Goal: Task Accomplishment & Management: Manage account settings

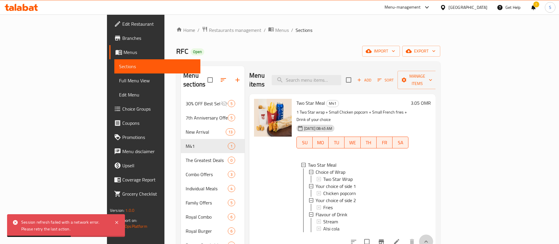
scroll to position [1, 0]
drag, startPoint x: 0, startPoint y: 0, endPoint x: 157, endPoint y: 28, distance: 159.4
click at [209, 28] on span "Restaurants management" at bounding box center [235, 30] width 52 height 7
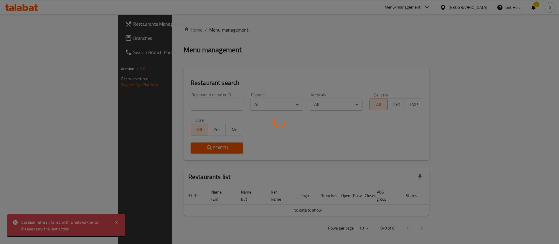
click at [164, 108] on div at bounding box center [279, 122] width 559 height 244
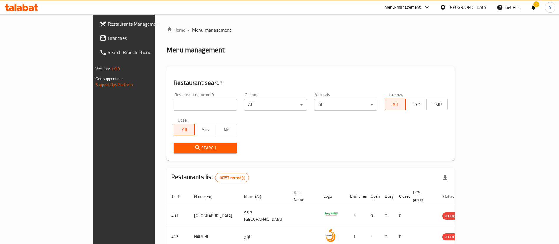
click at [173, 108] on input "search" at bounding box center [204, 105] width 63 height 12
click button "Search" at bounding box center [204, 147] width 63 height 11
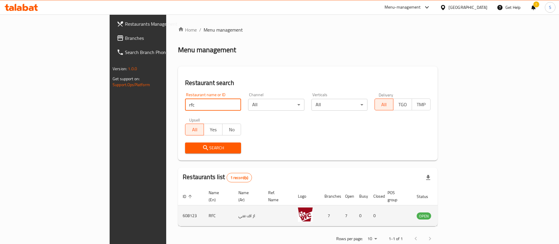
click at [178, 213] on td "608123" at bounding box center [191, 215] width 26 height 21
click at [178, 210] on td "608123" at bounding box center [191, 215] width 26 height 21
copy td "608123"
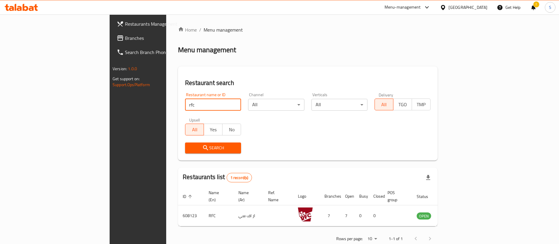
click at [185, 105] on input "rfc" at bounding box center [213, 105] width 56 height 12
click at [185, 105] on input "d" at bounding box center [213, 105] width 56 height 12
type input "domino"
click button "Search" at bounding box center [213, 147] width 56 height 11
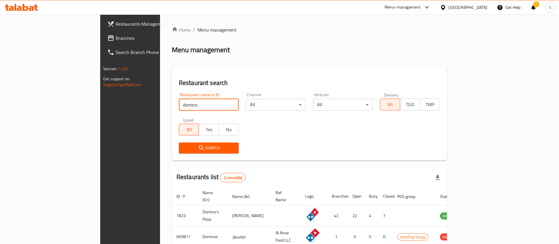
scroll to position [29, 0]
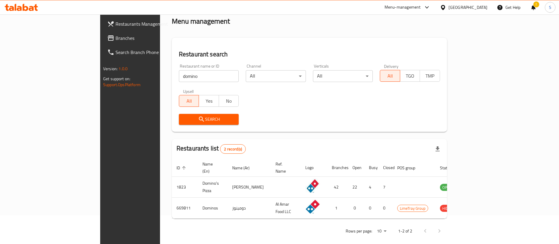
click at [97, 9] on div "Menu-management [GEOGRAPHIC_DATA] Get Help ! S" at bounding box center [279, 7] width 559 height 14
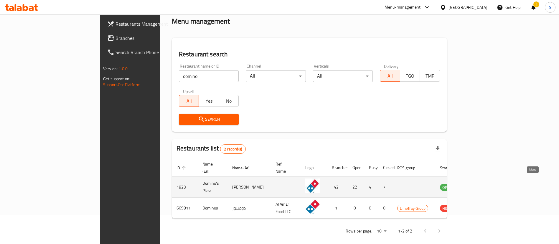
click at [477, 185] on icon "enhanced table" at bounding box center [474, 187] width 6 height 5
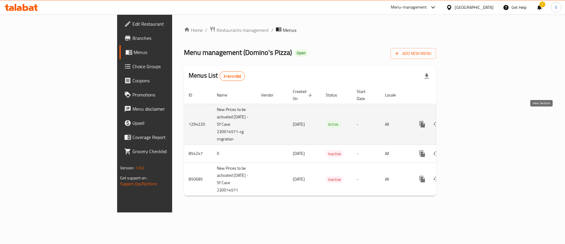
click at [468, 120] on icon "enhanced table" at bounding box center [464, 123] width 7 height 7
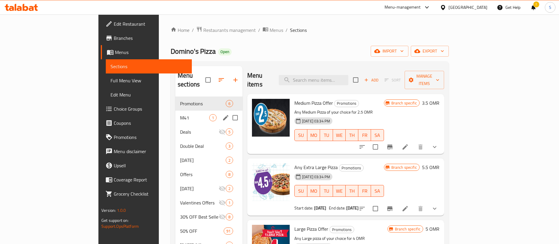
scroll to position [25, 0]
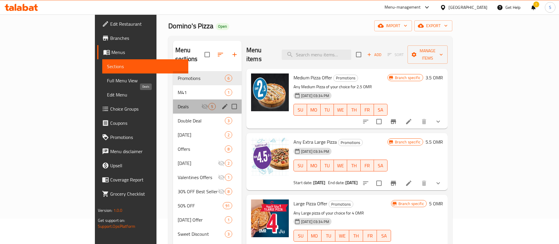
click at [178, 103] on span "Deals" at bounding box center [190, 106] width 24 height 7
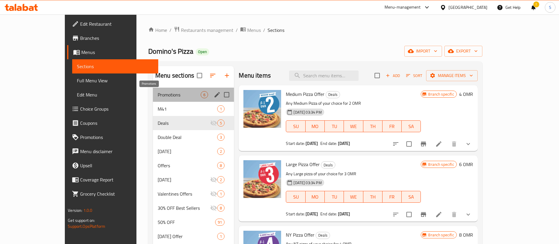
click at [165, 95] on span "Promotions" at bounding box center [179, 94] width 43 height 7
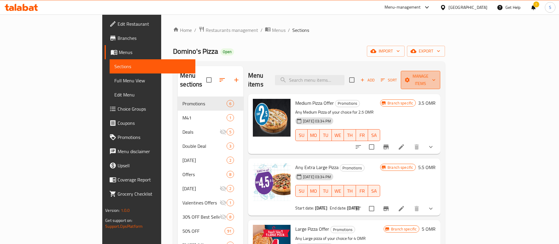
click at [435, 79] on span "Manage items" at bounding box center [420, 79] width 30 height 15
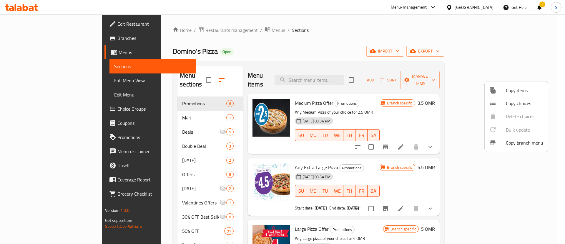
click at [524, 90] on span "Copy items" at bounding box center [524, 90] width 37 height 7
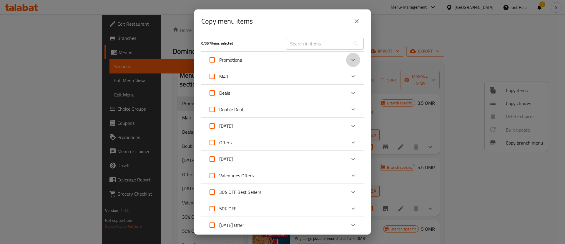
click at [346, 55] on div "Expand" at bounding box center [353, 60] width 14 height 14
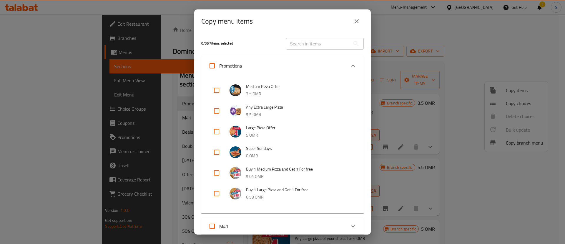
click at [216, 89] on input "checkbox" at bounding box center [217, 90] width 14 height 14
checkbox input "false"
click at [359, 19] on icon "close" at bounding box center [356, 21] width 7 height 7
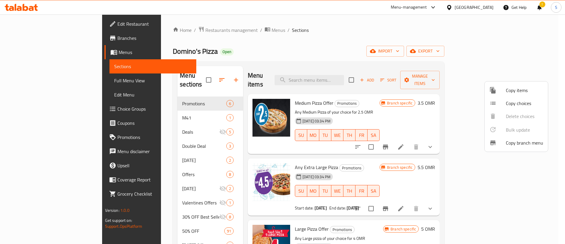
click at [393, 99] on div at bounding box center [282, 122] width 565 height 244
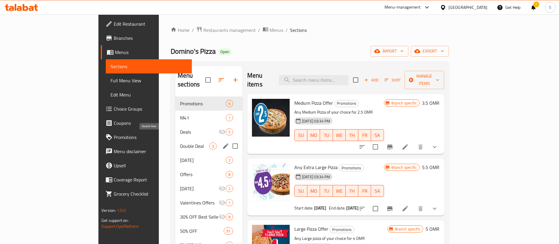
click at [180, 142] on span "Double Deal" at bounding box center [194, 145] width 29 height 7
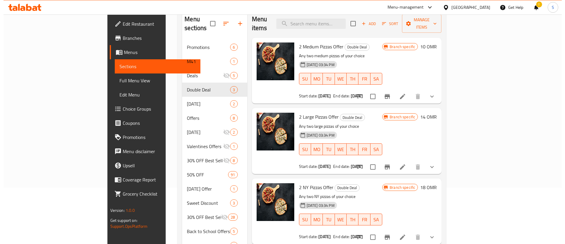
scroll to position [54, 0]
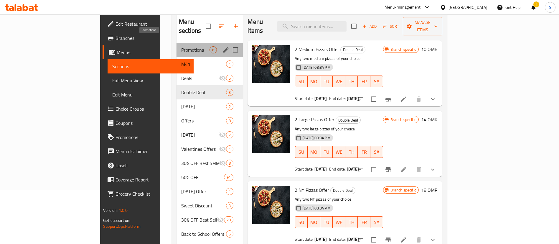
click at [181, 46] on span "Promotions" at bounding box center [195, 49] width 28 height 7
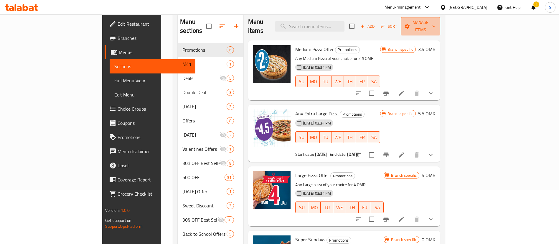
click at [435, 23] on span "Manage items" at bounding box center [420, 26] width 30 height 15
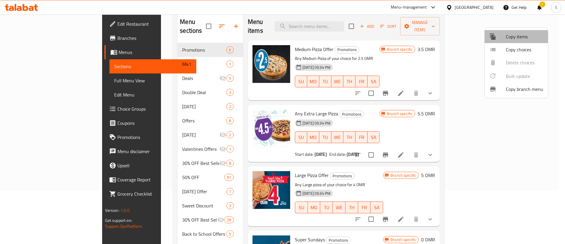
click at [502, 39] on div at bounding box center [498, 36] width 16 height 7
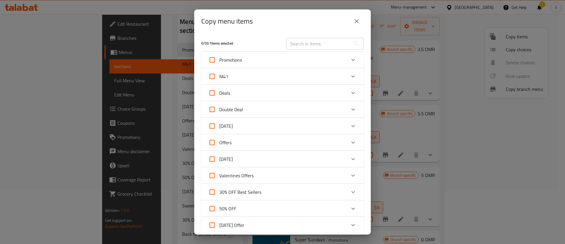
click at [304, 96] on div "Deals" at bounding box center [277, 93] width 138 height 14
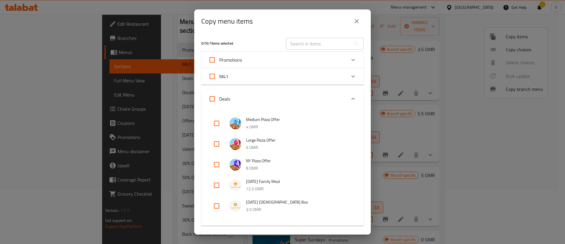
click at [334, 96] on div "Deals" at bounding box center [277, 99] width 138 height 14
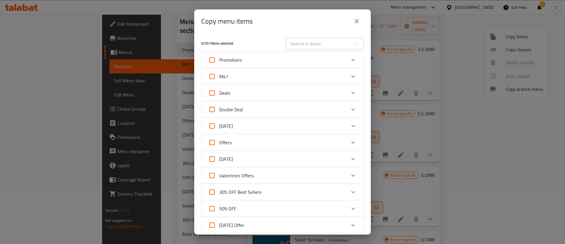
click at [311, 115] on div "Double Deal" at bounding box center [277, 109] width 138 height 14
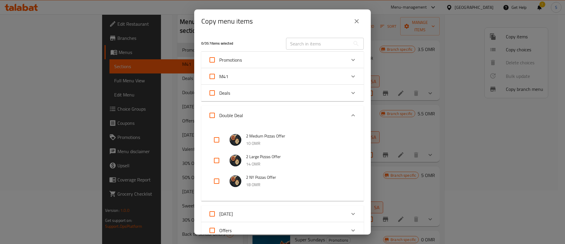
click at [225, 142] on div at bounding box center [221, 140] width 16 height 14
click at [213, 141] on input "checkbox" at bounding box center [217, 140] width 14 height 14
checkbox input "true"
click at [218, 162] on input "checkbox" at bounding box center [217, 160] width 14 height 14
checkbox input "true"
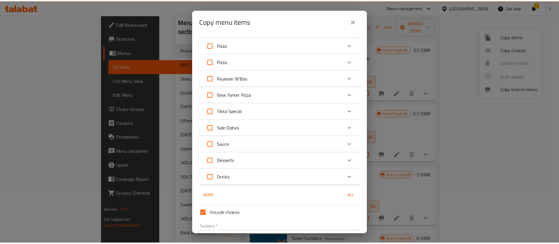
scroll to position [633, 0]
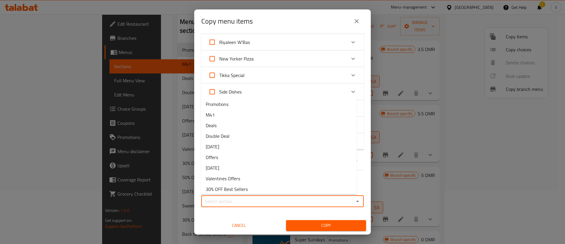
click at [325, 202] on input "Sections   *" at bounding box center [277, 201] width 149 height 8
click at [228, 126] on li "Deals" at bounding box center [279, 125] width 156 height 11
type input "Deals"
click at [323, 222] on span "Copy" at bounding box center [326, 224] width 71 height 7
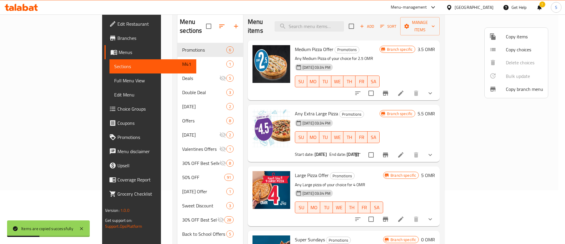
click at [127, 70] on div at bounding box center [282, 122] width 565 height 244
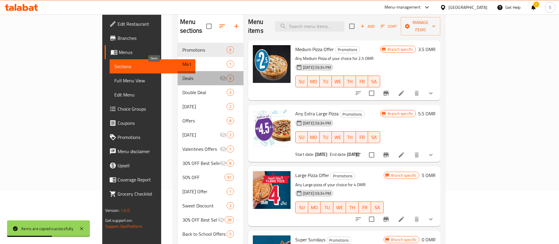
click at [182, 74] on span "Deals" at bounding box center [200, 77] width 37 height 7
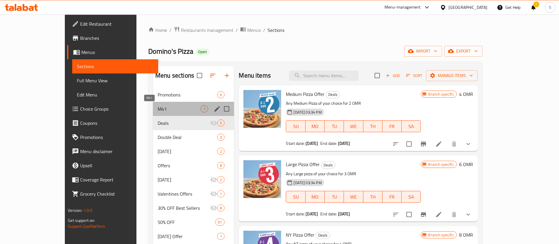
click at [158, 110] on span "M41" at bounding box center [179, 108] width 43 height 7
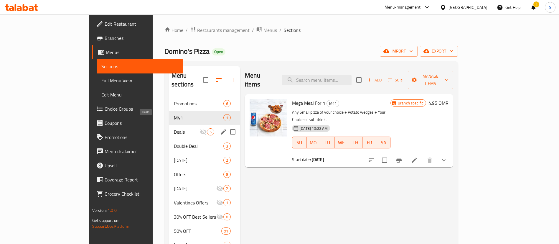
click at [174, 128] on span "Deals" at bounding box center [187, 131] width 26 height 7
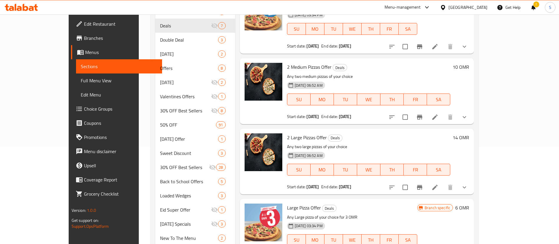
scroll to position [102, 0]
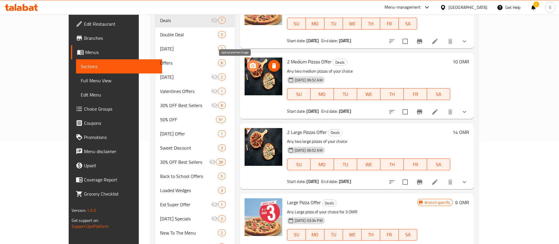
click at [250, 67] on icon "upload picture" at bounding box center [253, 65] width 6 height 5
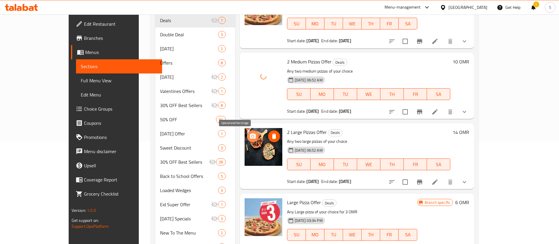
click at [250, 134] on icon "upload picture" at bounding box center [253, 135] width 6 height 5
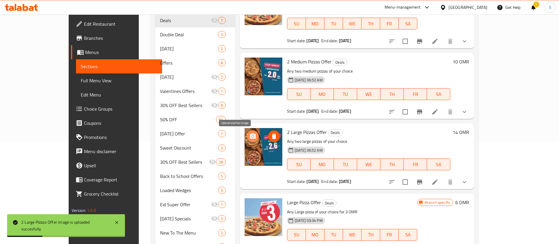
click at [250, 135] on icon "upload picture" at bounding box center [253, 135] width 6 height 5
click at [438, 110] on icon at bounding box center [434, 111] width 7 height 7
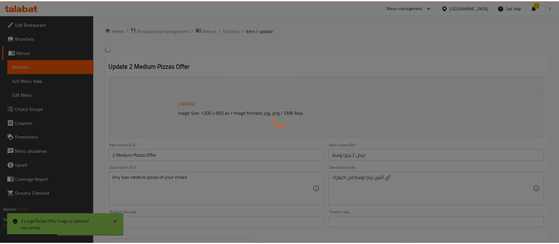
scroll to position [228, 0]
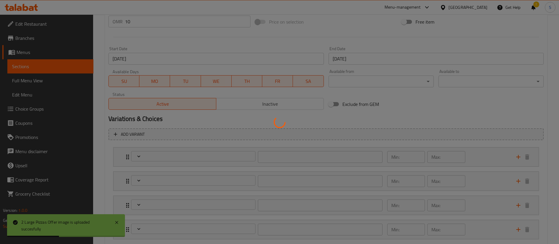
click at [128, 81] on div at bounding box center [279, 122] width 559 height 244
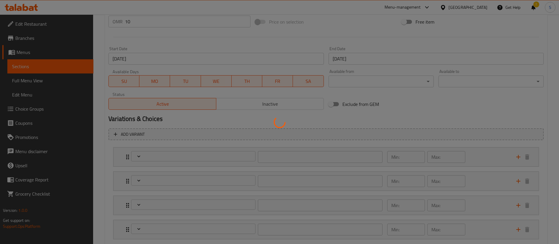
type input "إختيارك من البيتزا الأولي"
type input "1"
type input "إختيارك من العجينة للبيتزا الأولي"
type input "1"
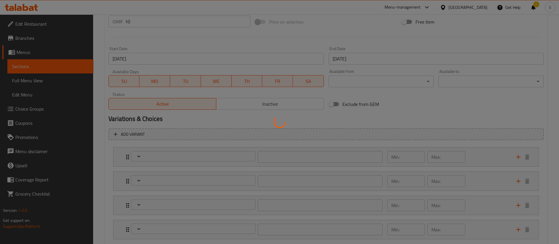
type input "1"
type input "إضافات البيتزا الأولى:"
type input "0"
type input "إختيارك من البيتزا الثانية"
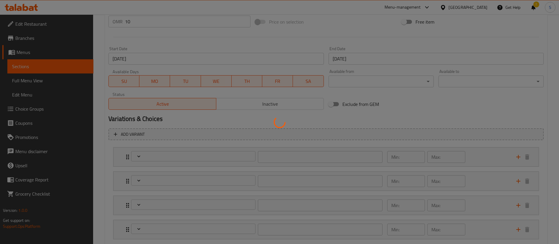
type input "1"
type input "إختيارك من العجينة للبيتزا الثانية"
type input "1"
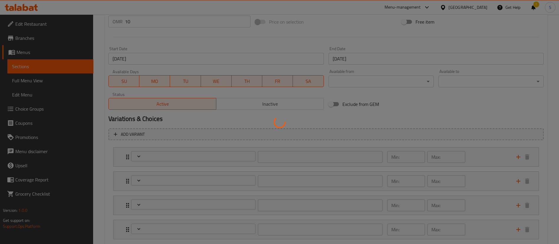
type input "إضافات البيتزا الثانية:"
type input "0"
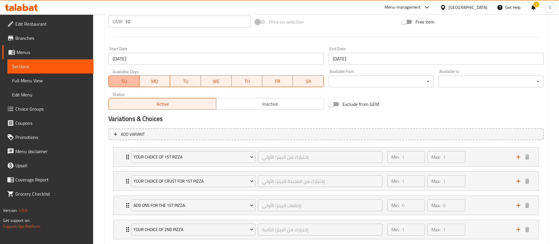
click at [126, 82] on span "SU" at bounding box center [124, 81] width 26 height 9
click at [187, 80] on span "TU" at bounding box center [185, 81] width 26 height 9
click at [220, 80] on span "WE" at bounding box center [216, 81] width 26 height 9
click at [250, 77] on span "TH" at bounding box center [247, 81] width 26 height 9
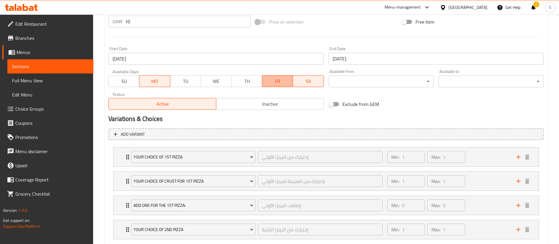
click at [268, 77] on span "FR" at bounding box center [277, 81] width 26 height 9
click at [307, 77] on span "SA" at bounding box center [308, 81] width 26 height 9
click at [230, 58] on input "[DATE]" at bounding box center [215, 59] width 215 height 12
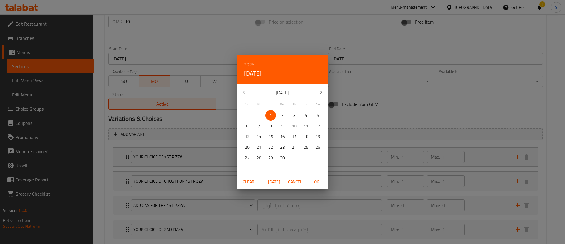
click at [276, 180] on span "[DATE]" at bounding box center [274, 181] width 14 height 7
click at [321, 178] on span "OK" at bounding box center [316, 181] width 14 height 7
type input "[DATE]"
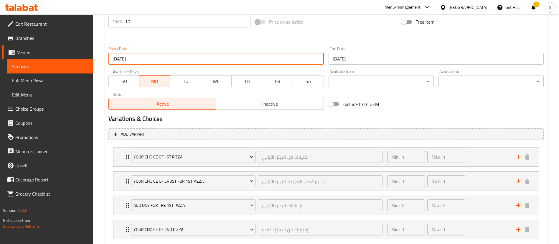
click at [348, 55] on input "[DATE]" at bounding box center [435, 59] width 215 height 12
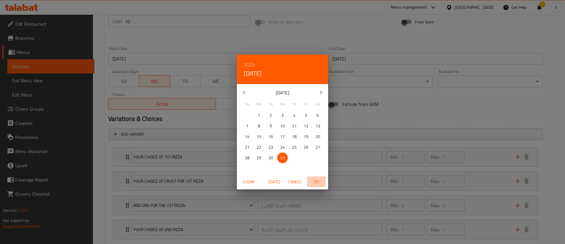
click at [315, 181] on span "OK" at bounding box center [316, 181] width 14 height 7
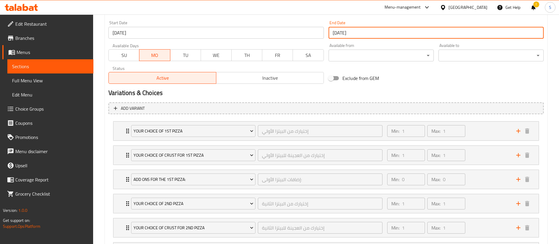
scroll to position [312, 0]
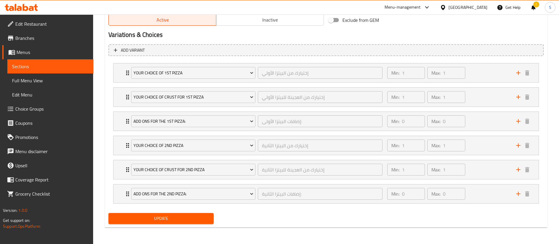
click at [177, 216] on span "Update" at bounding box center [161, 217] width 96 height 7
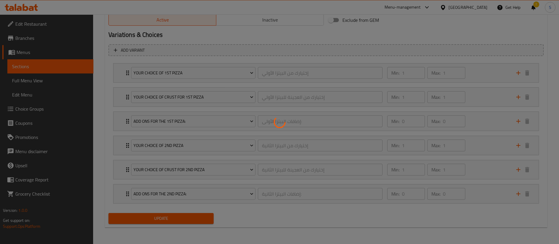
scroll to position [0, 0]
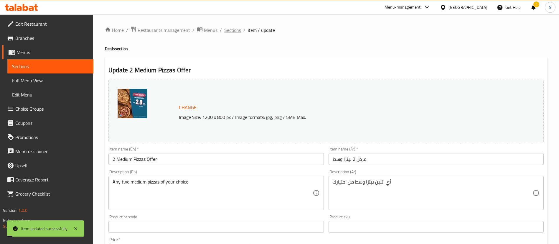
click at [231, 30] on span "Sections" at bounding box center [232, 30] width 17 height 7
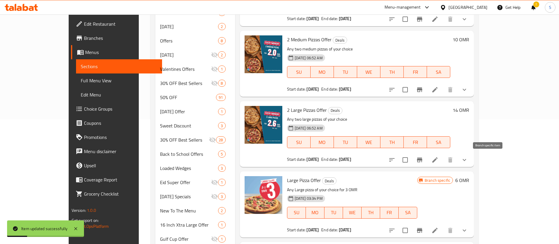
scroll to position [127, 0]
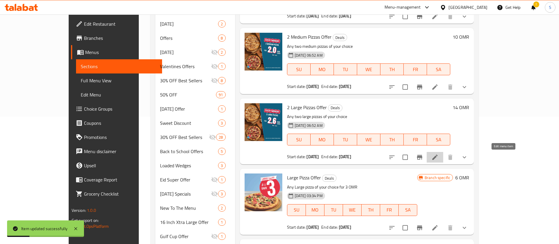
click at [437, 158] on icon at bounding box center [434, 156] width 5 height 5
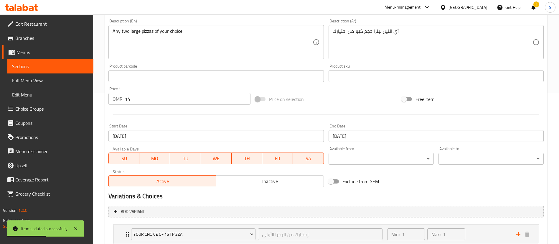
scroll to position [150, 0]
click at [279, 131] on input "[DATE]" at bounding box center [215, 136] width 215 height 12
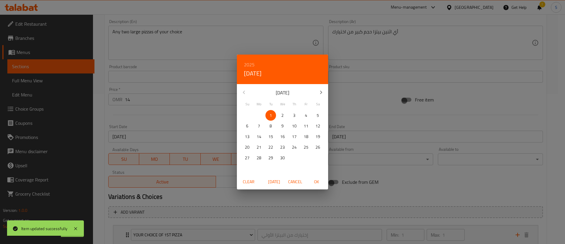
click at [275, 181] on span "[DATE]" at bounding box center [274, 181] width 14 height 7
click at [321, 183] on span "OK" at bounding box center [316, 181] width 14 height 7
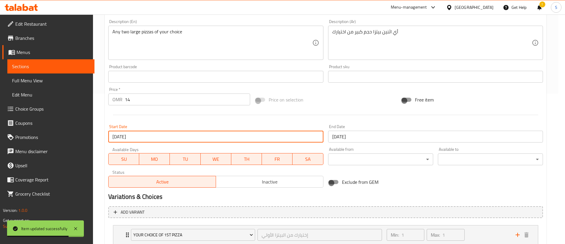
type input "[DATE]"
click at [316, 176] on button "OK" at bounding box center [316, 181] width 19 height 11
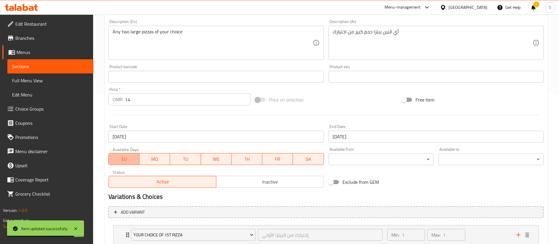
click at [130, 160] on span "SU" at bounding box center [124, 159] width 26 height 9
click at [196, 158] on span "TU" at bounding box center [185, 159] width 26 height 9
click at [216, 158] on span "WE" at bounding box center [216, 159] width 26 height 9
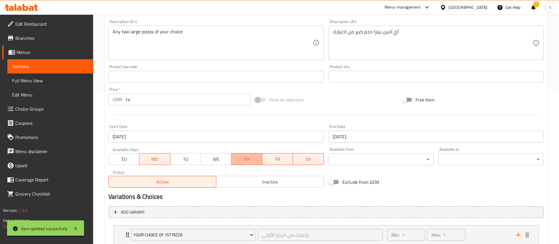
click at [244, 157] on span "TH" at bounding box center [247, 159] width 26 height 9
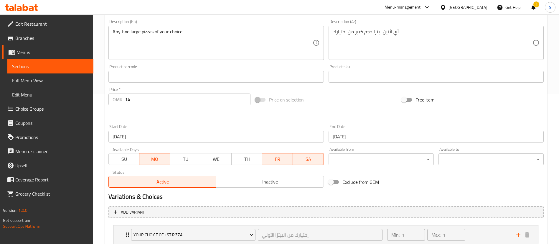
click at [274, 160] on span "FR" at bounding box center [277, 159] width 26 height 9
click at [301, 158] on span "SA" at bounding box center [308, 159] width 26 height 9
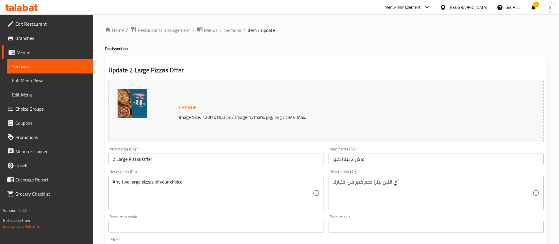
scroll to position [312, 0]
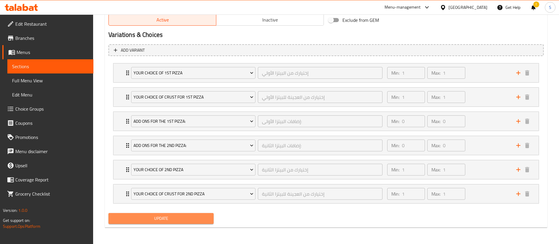
click at [163, 217] on span "Update" at bounding box center [161, 217] width 96 height 7
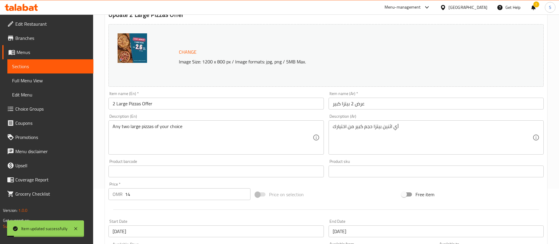
scroll to position [0, 0]
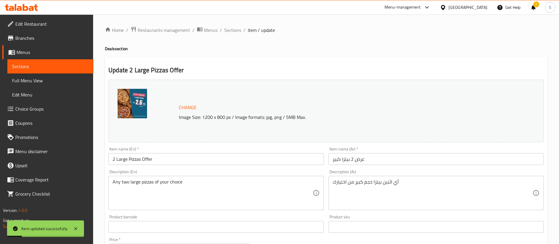
drag, startPoint x: 232, startPoint y: 32, endPoint x: 284, endPoint y: 60, distance: 59.1
click at [232, 32] on span "Sections" at bounding box center [232, 30] width 17 height 7
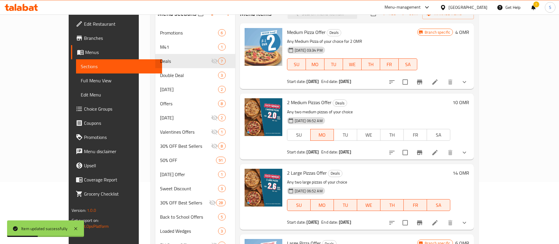
scroll to position [108, 0]
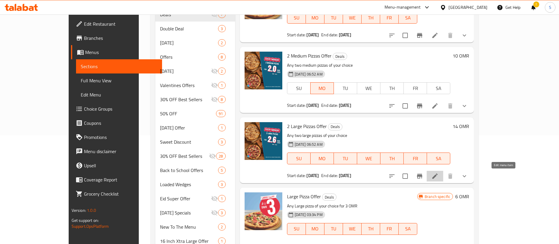
click at [438, 173] on icon at bounding box center [434, 175] width 7 height 7
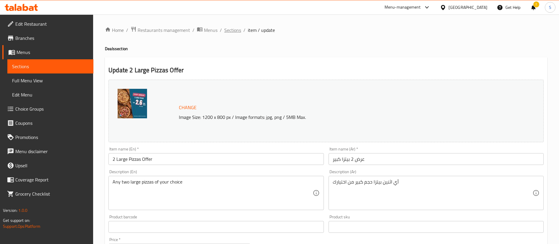
click at [233, 30] on span "Sections" at bounding box center [232, 30] width 17 height 7
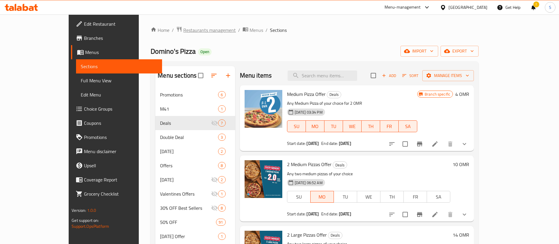
click at [183, 32] on span "Restaurants management" at bounding box center [209, 30] width 52 height 7
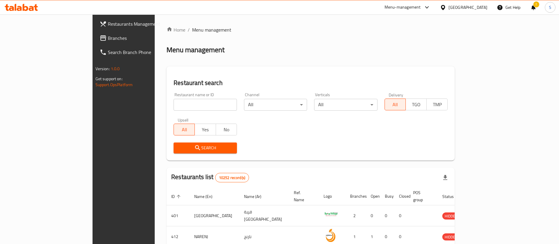
click at [174, 103] on div "Home / Menu management Menu management Restaurant search Restaurant name or ID …" at bounding box center [310, 214] width 288 height 377
click at [174, 103] on input "search" at bounding box center [204, 105] width 63 height 12
type input "domino"
click button "Search" at bounding box center [204, 147] width 63 height 11
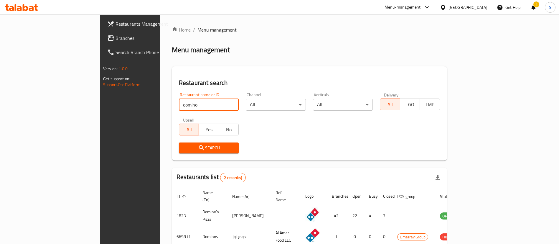
scroll to position [29, 0]
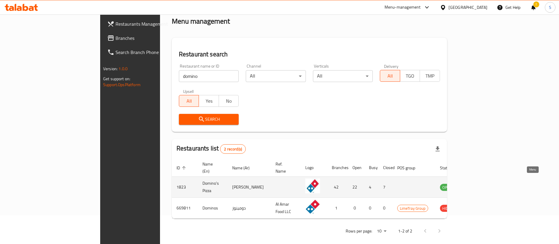
click at [477, 185] on icon "enhanced table" at bounding box center [474, 187] width 6 height 5
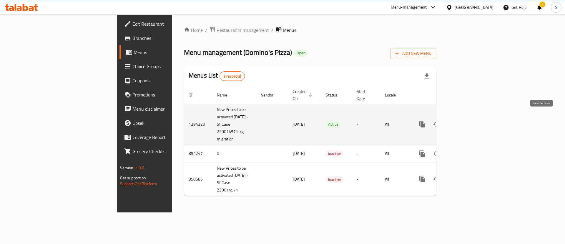
click at [468, 120] on icon "enhanced table" at bounding box center [464, 123] width 7 height 7
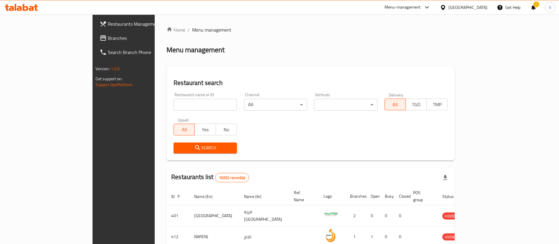
click at [192, 30] on span "Menu management" at bounding box center [211, 29] width 39 height 7
click at [173, 107] on input "d" at bounding box center [204, 105] width 63 height 12
type input "domino"
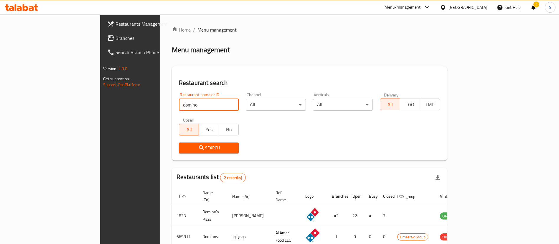
scroll to position [29, 0]
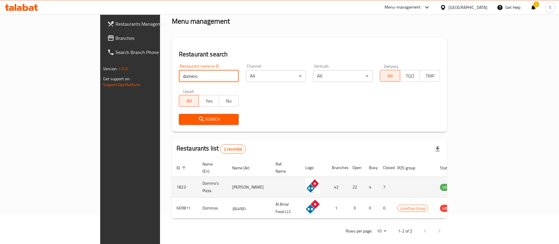
click at [172, 181] on td "1823" at bounding box center [185, 186] width 26 height 21
copy td "1823"
click at [481, 183] on link "enhanced table" at bounding box center [476, 186] width 11 height 7
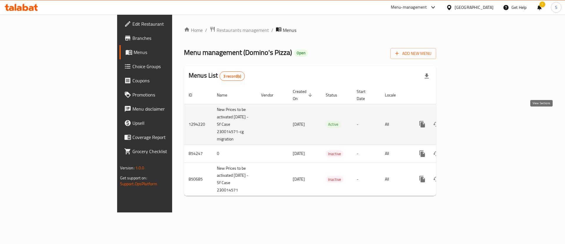
click at [468, 120] on icon "enhanced table" at bounding box center [464, 123] width 7 height 7
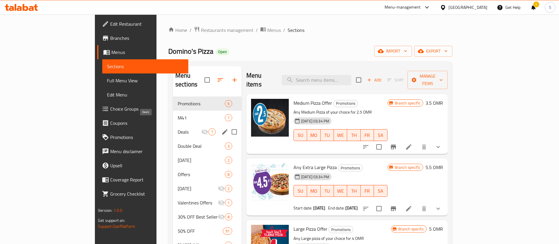
click at [178, 128] on span "Deals" at bounding box center [190, 131] width 24 height 7
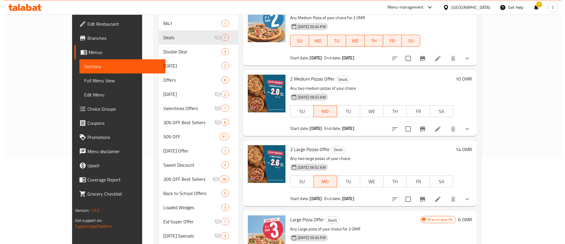
scroll to position [86, 0]
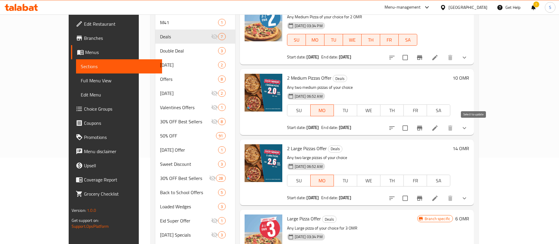
click at [411, 126] on input "checkbox" at bounding box center [405, 128] width 12 height 12
checkbox input "true"
click at [411, 193] on input "checkbox" at bounding box center [405, 198] width 12 height 12
checkbox input "true"
click at [422, 127] on icon "Branch-specific-item" at bounding box center [419, 127] width 5 height 5
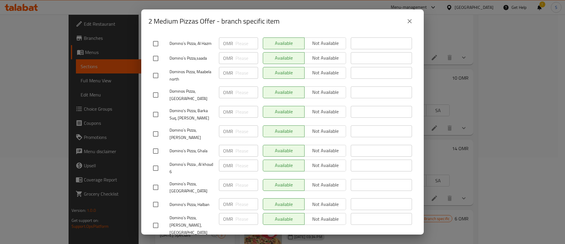
scroll to position [593, 0]
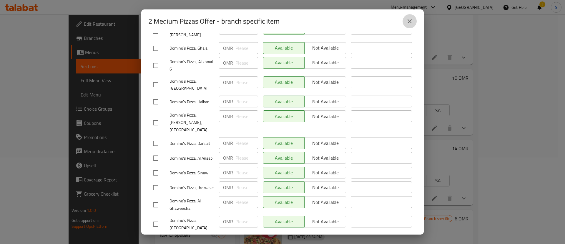
click at [411, 19] on icon "close" at bounding box center [409, 21] width 7 height 7
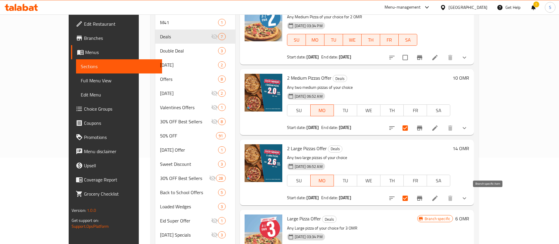
click at [422, 196] on icon "Branch-specific-item" at bounding box center [419, 198] width 5 height 5
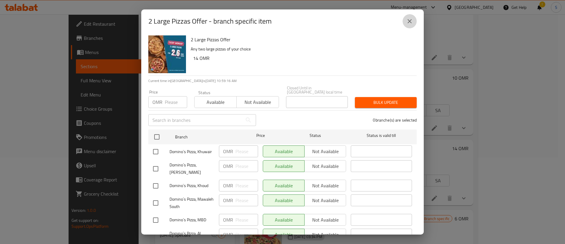
click at [412, 25] on button "close" at bounding box center [410, 21] width 14 height 14
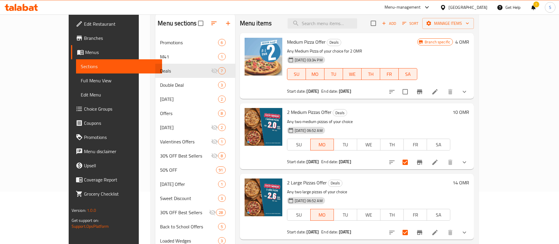
scroll to position [0, 0]
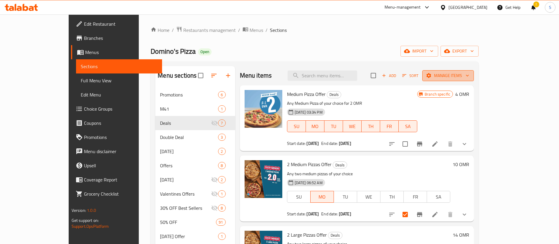
click at [469, 74] on span "Manage items" at bounding box center [448, 75] width 42 height 7
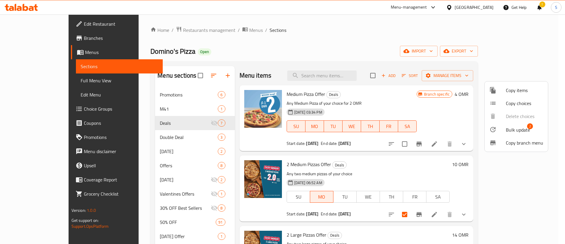
click at [528, 126] on span "2" at bounding box center [530, 126] width 6 height 6
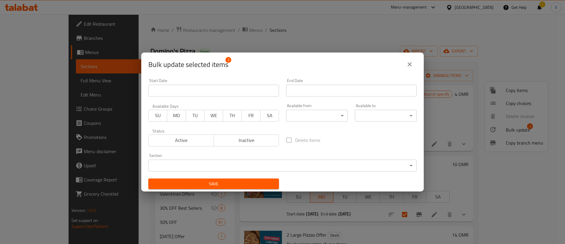
click at [254, 166] on body "​ Menu-management Oman Get Help ! S Edit Restaurant Branches Menus Sections Ful…" at bounding box center [282, 128] width 565 height 229
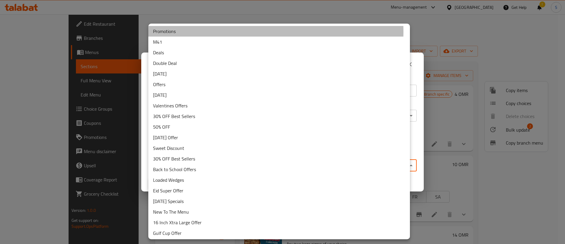
click at [181, 32] on li "Promotions" at bounding box center [279, 31] width 262 height 11
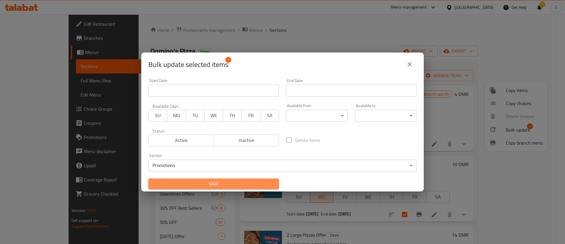
click at [220, 185] on span "Save" at bounding box center [213, 183] width 121 height 7
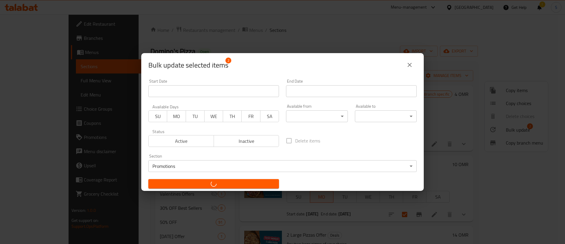
checkbox input "false"
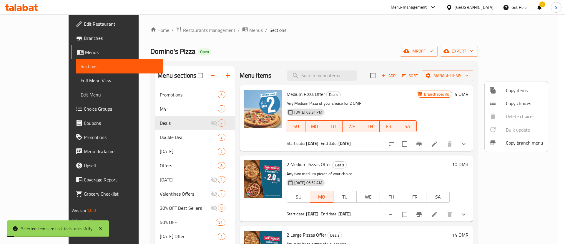
click at [135, 92] on div at bounding box center [282, 122] width 565 height 244
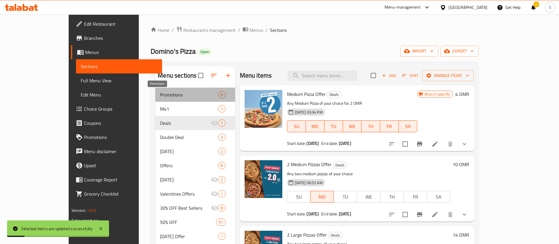
click at [160, 92] on span "Promotions" at bounding box center [189, 94] width 58 height 7
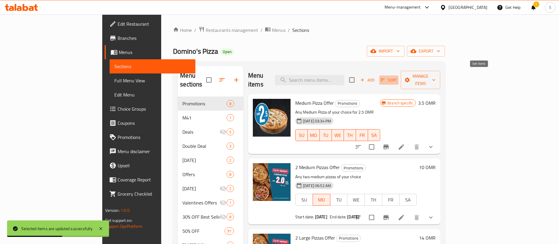
click at [397, 77] on span "Sort" at bounding box center [388, 80] width 16 height 7
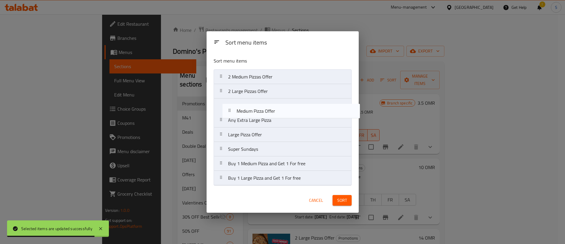
drag, startPoint x: 269, startPoint y: 79, endPoint x: 278, endPoint y: 114, distance: 36.9
click at [278, 114] on nav "Medium Pizza Offer 2 Medium Pizzas Offer 2 Large Pizzas Offer Any Extra Large P…" at bounding box center [283, 127] width 138 height 116
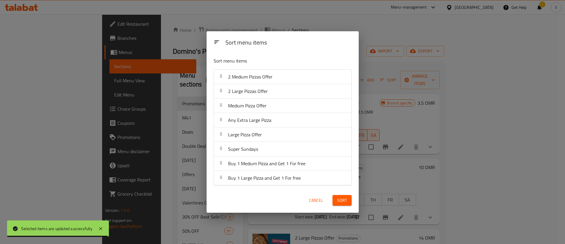
click at [343, 203] on span "Sort" at bounding box center [342, 199] width 10 height 7
